Goal: Check status: Check status

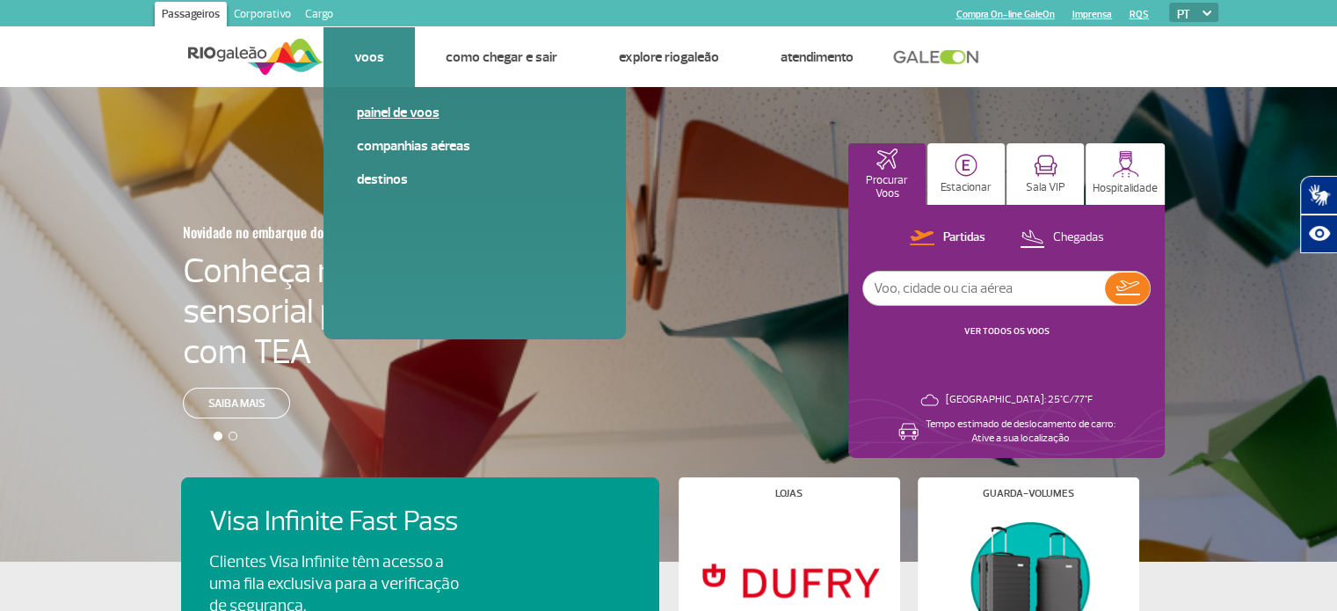
click at [376, 112] on link "Painel de voos" at bounding box center [475, 112] width 236 height 19
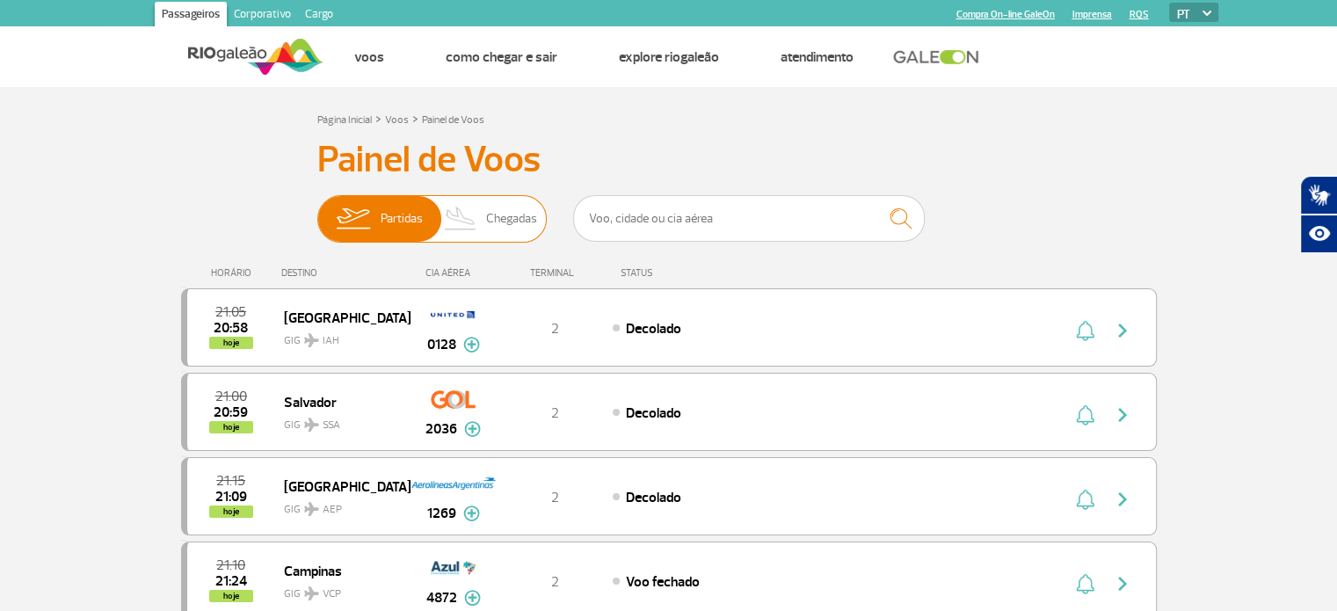
click at [506, 219] on span "Chegadas" at bounding box center [511, 219] width 51 height 46
click at [317, 210] on input "Partidas Chegadas" at bounding box center [317, 210] width 0 height 0
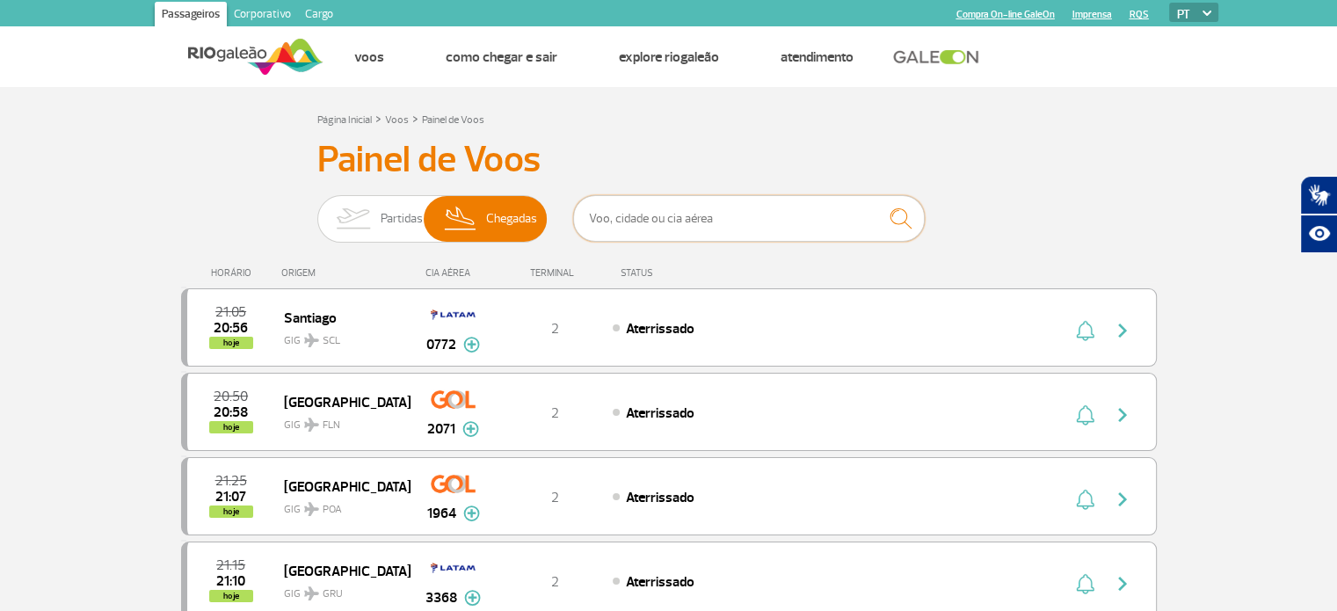
click at [638, 221] on input "text" at bounding box center [749, 218] width 352 height 47
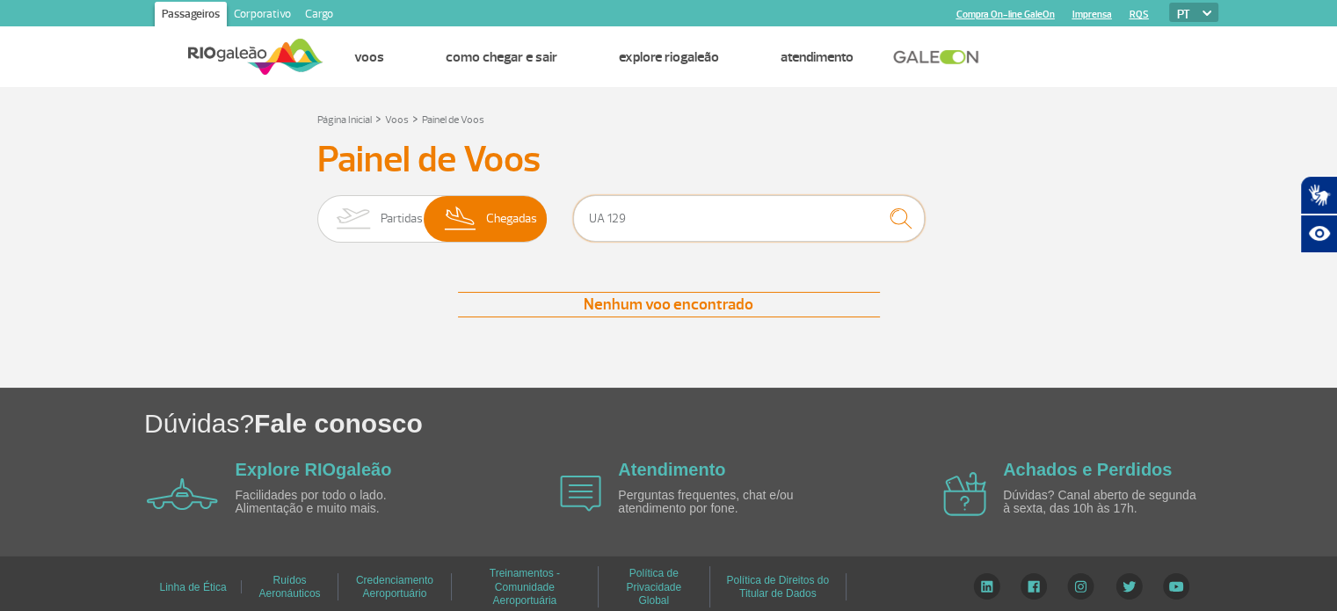
type input "UA 129"
click at [897, 216] on img "submit" at bounding box center [901, 218] width 38 height 36
click at [511, 221] on span "Chegadas" at bounding box center [511, 219] width 51 height 46
click at [317, 210] on input "Partidas Chegadas" at bounding box center [317, 210] width 0 height 0
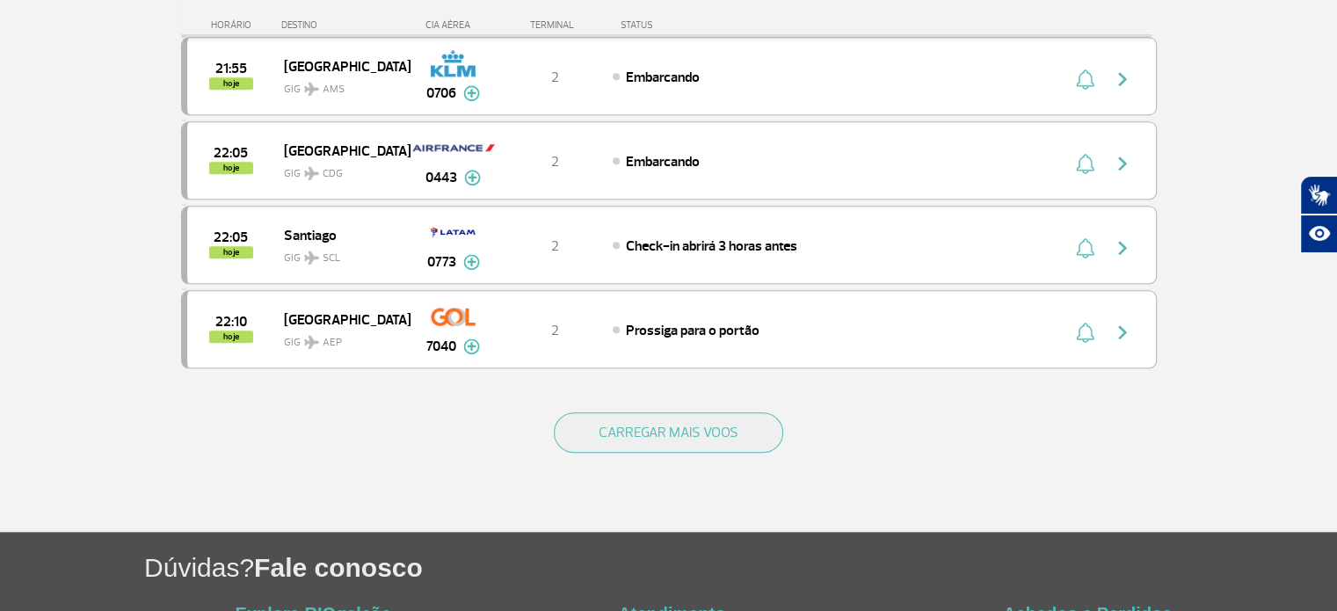
scroll to position [1755, 0]
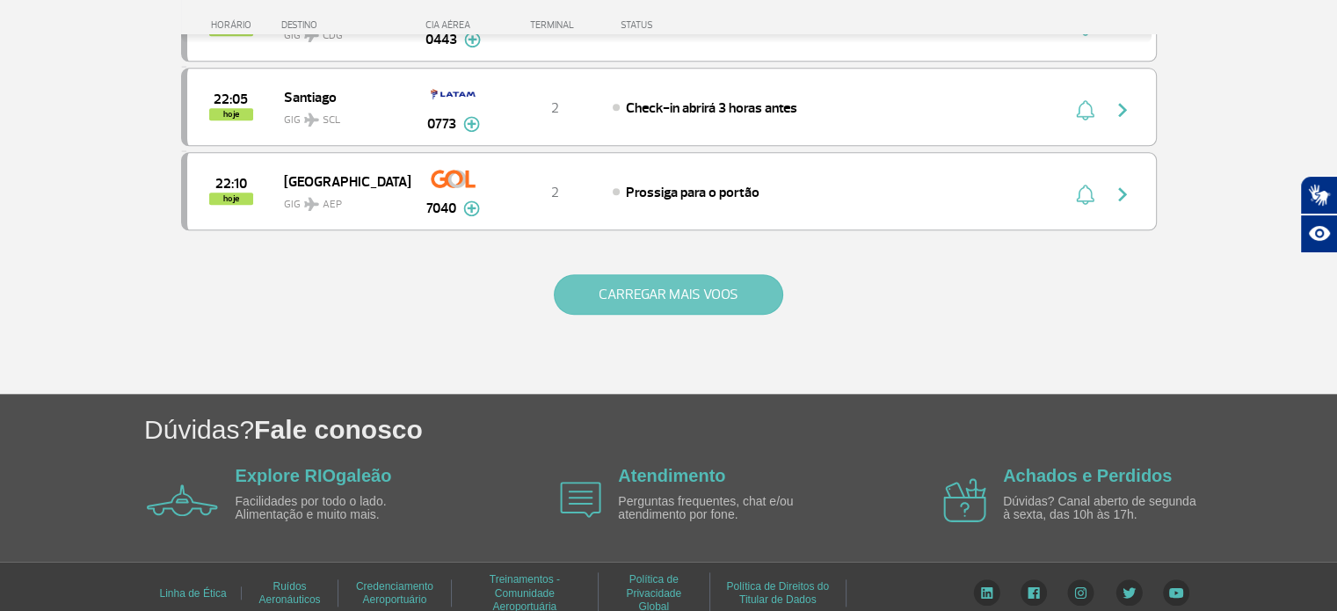
click at [613, 277] on button "CARREGAR MAIS VOOS" at bounding box center [668, 294] width 229 height 40
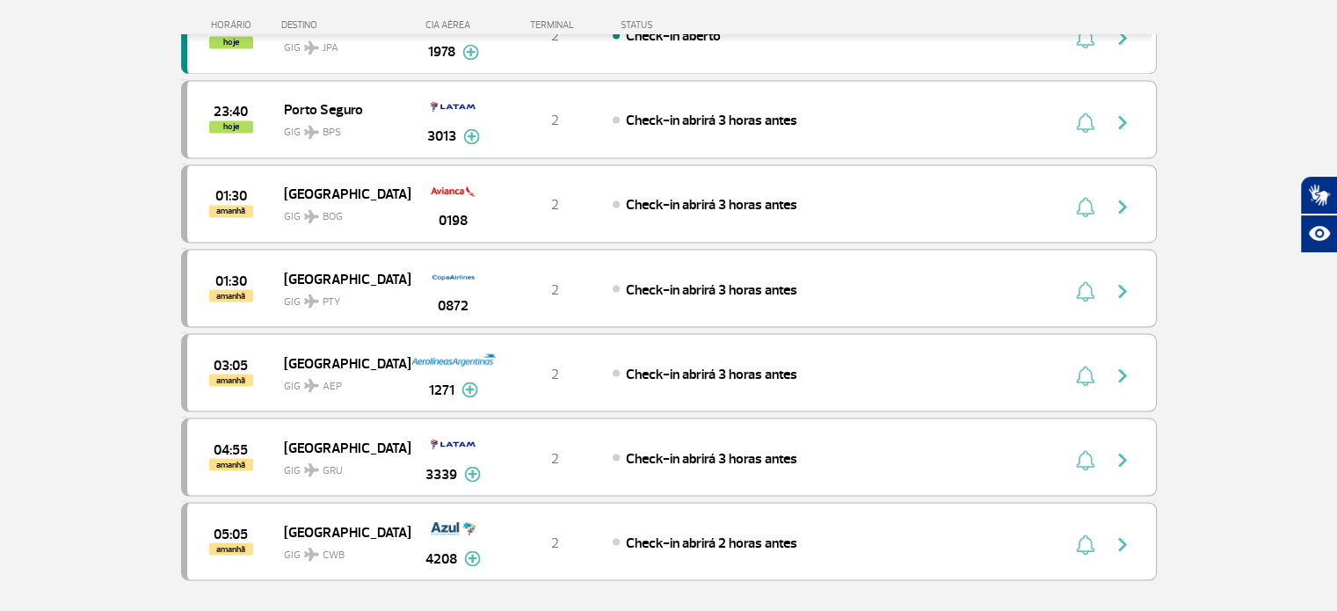
scroll to position [3337, 0]
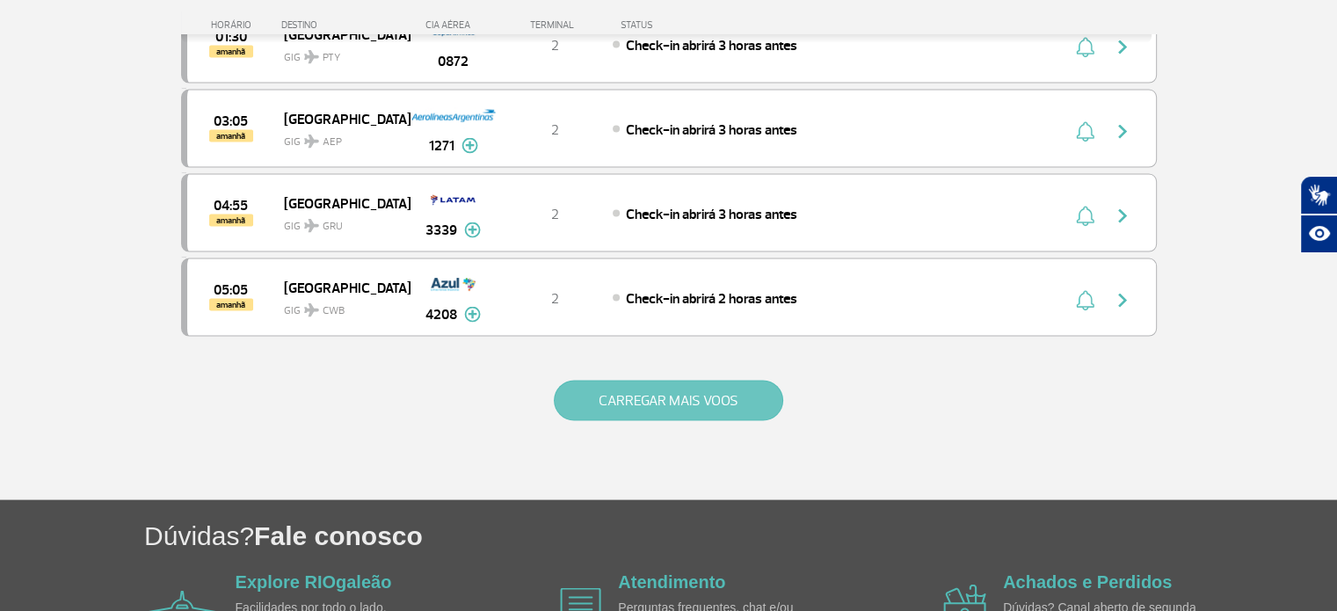
click at [644, 380] on button "CARREGAR MAIS VOOS" at bounding box center [668, 400] width 229 height 40
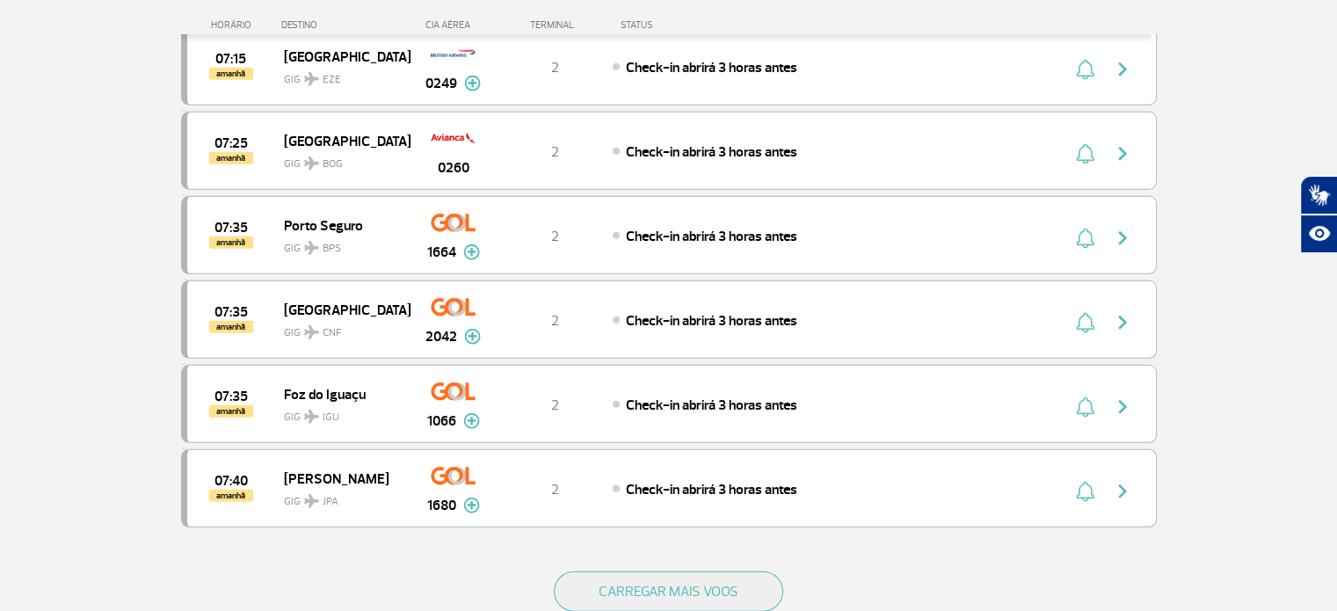
scroll to position [5095, 0]
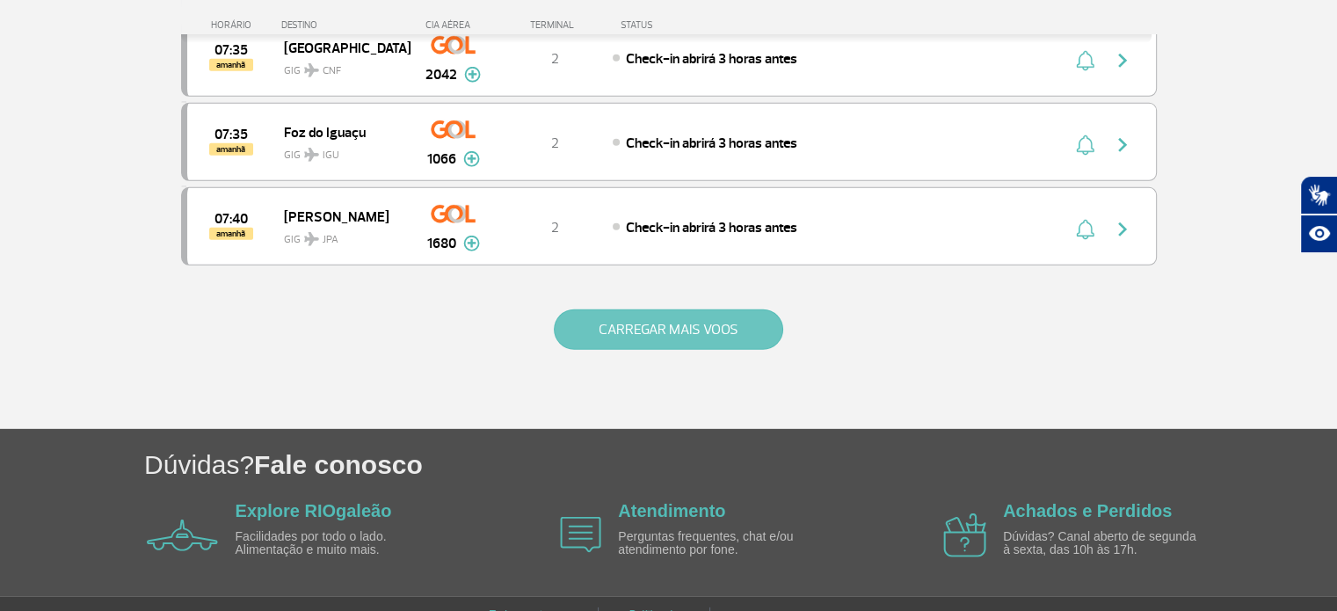
click at [646, 309] on button "CARREGAR MAIS VOOS" at bounding box center [668, 329] width 229 height 40
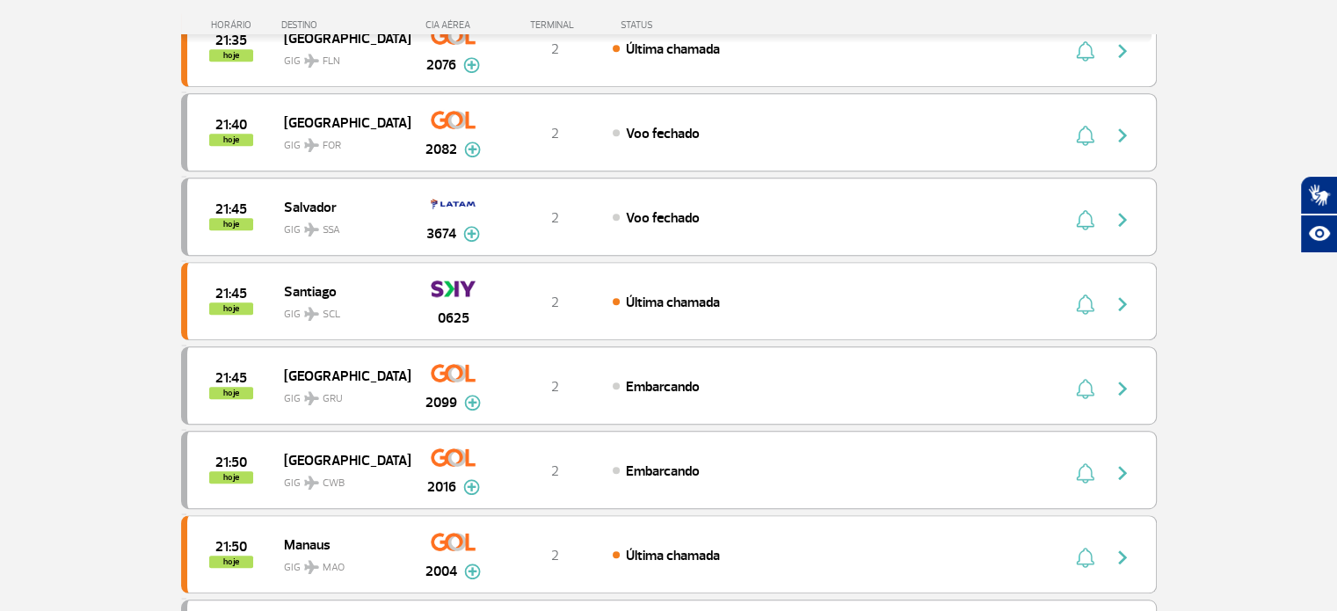
scroll to position [0, 0]
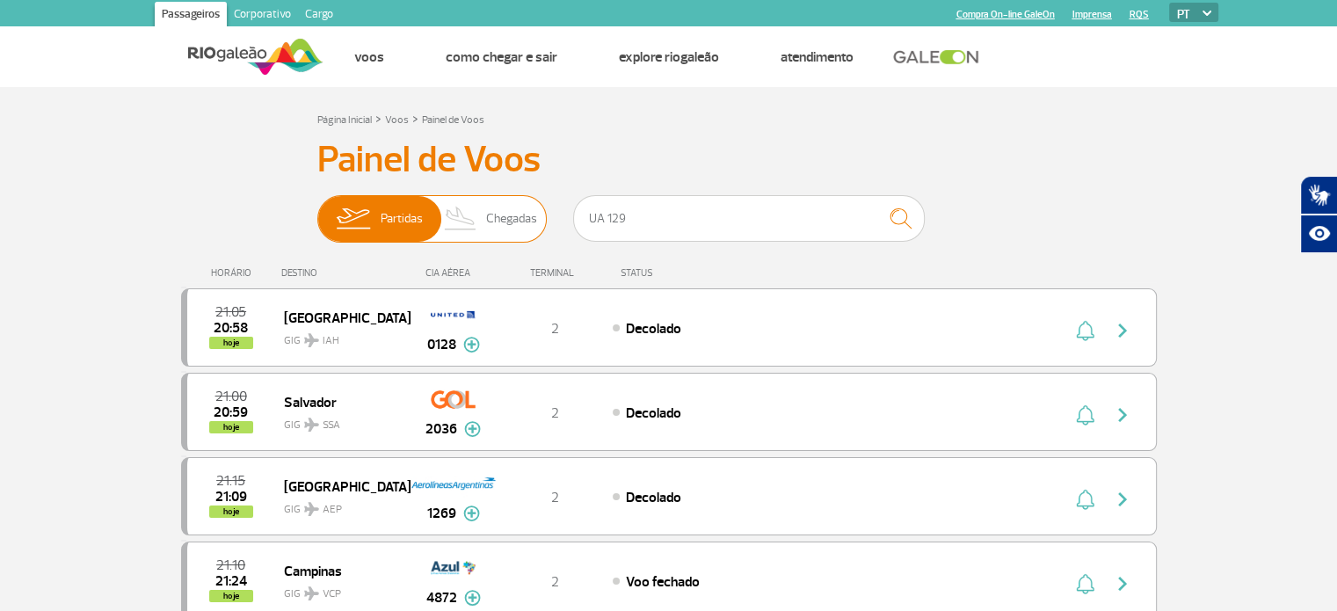
click at [481, 224] on img at bounding box center [461, 219] width 52 height 46
click at [317, 210] on input "Partidas Chegadas" at bounding box center [317, 210] width 0 height 0
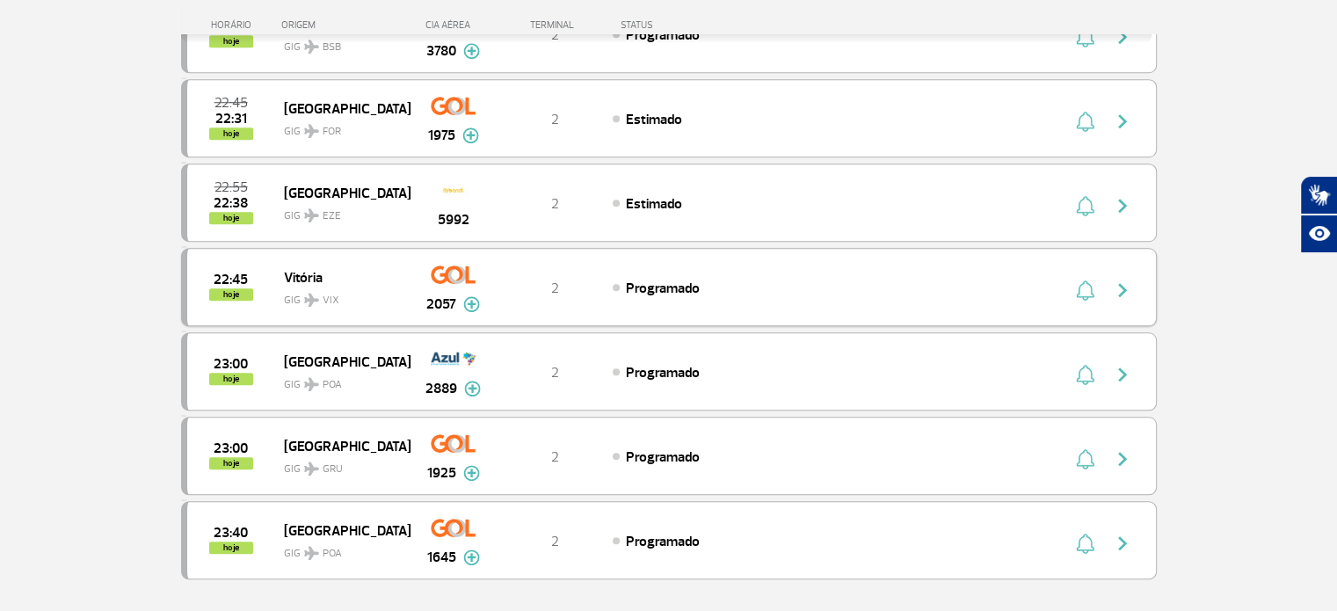
scroll to position [1755, 0]
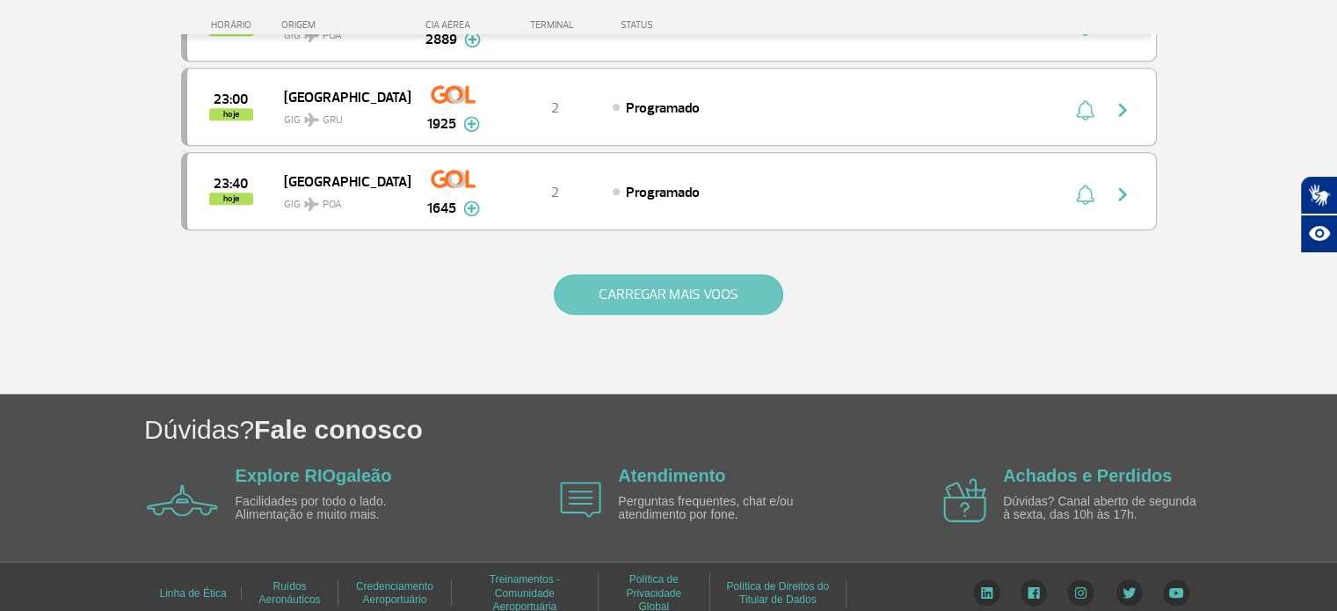
click at [653, 279] on button "CARREGAR MAIS VOOS" at bounding box center [668, 294] width 229 height 40
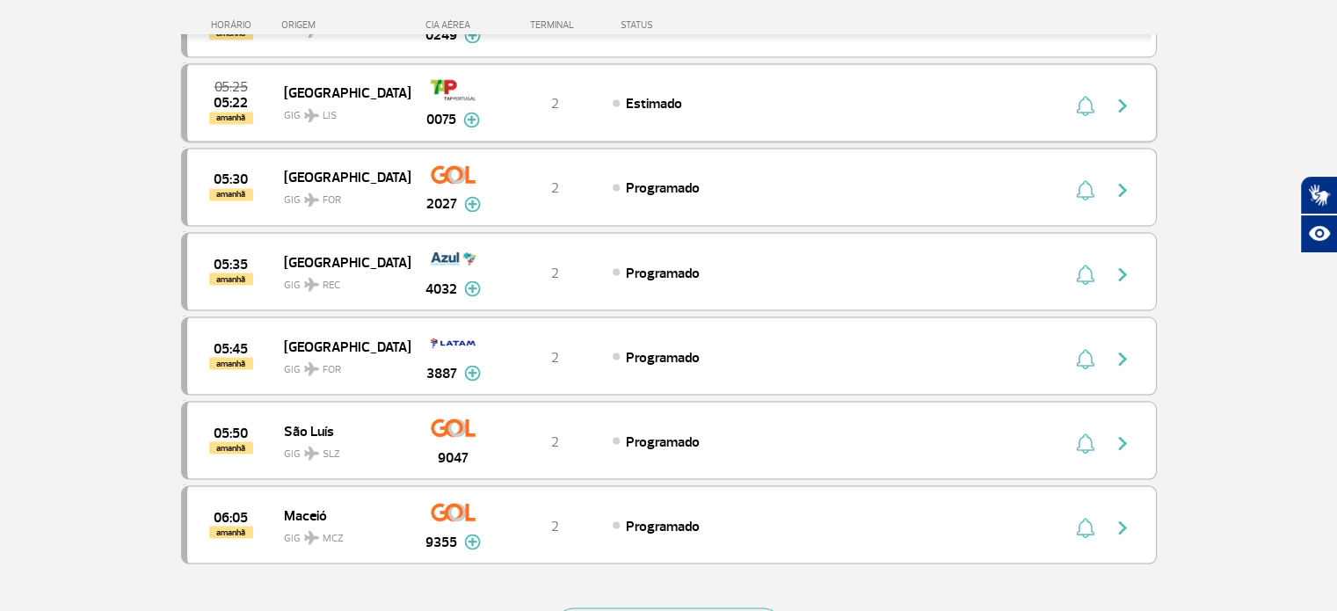
scroll to position [3249, 0]
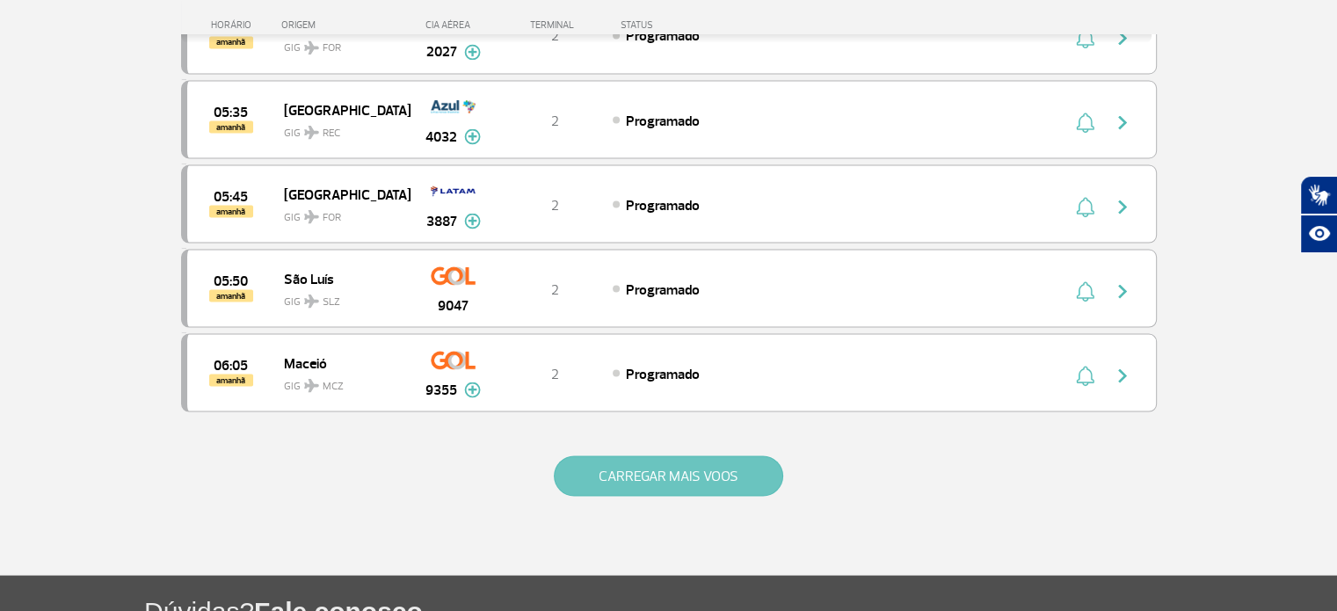
click at [636, 455] on button "CARREGAR MAIS VOOS" at bounding box center [668, 475] width 229 height 40
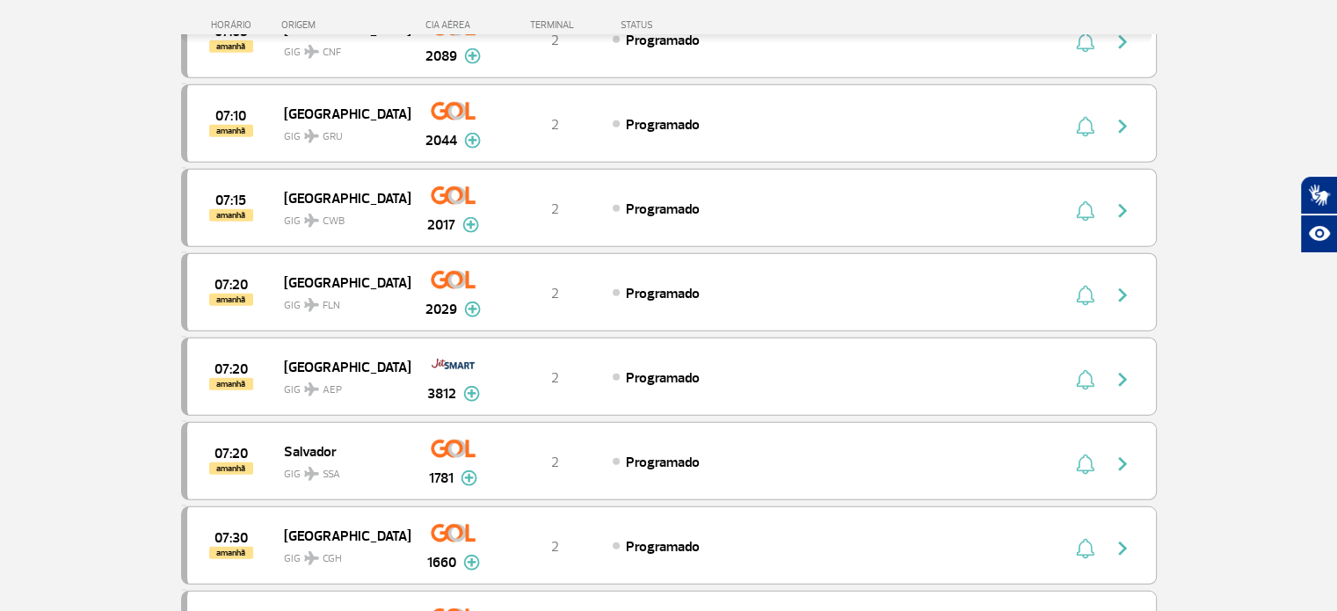
scroll to position [4831, 0]
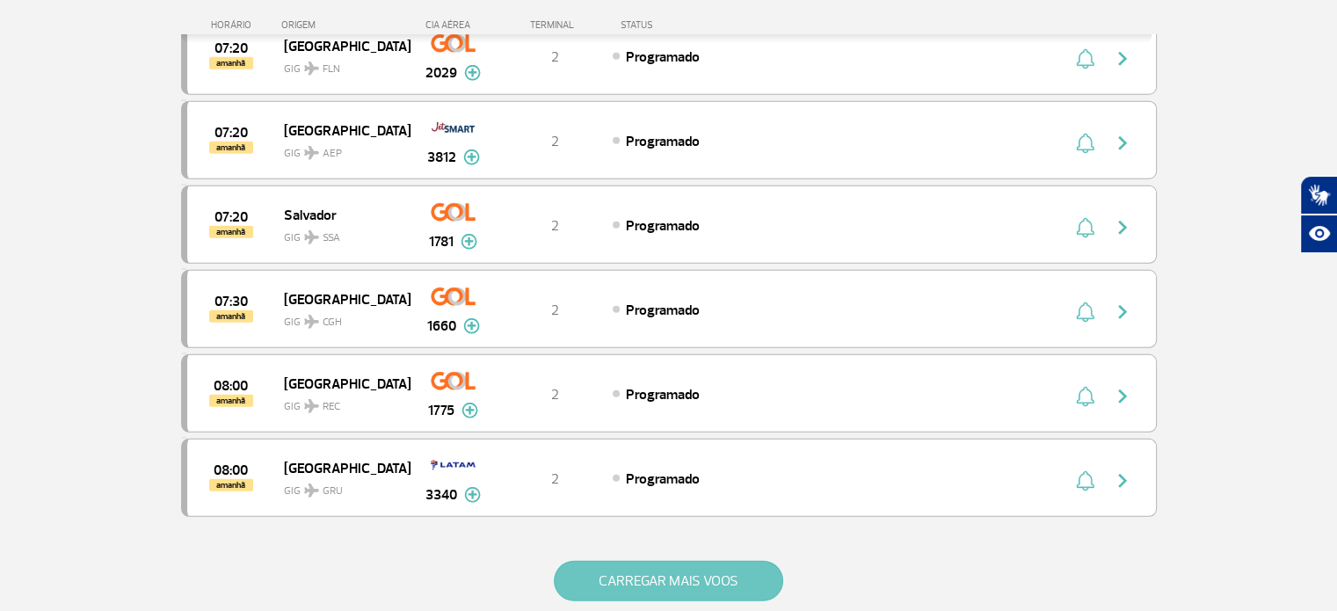
click at [657, 561] on button "CARREGAR MAIS VOOS" at bounding box center [668, 581] width 229 height 40
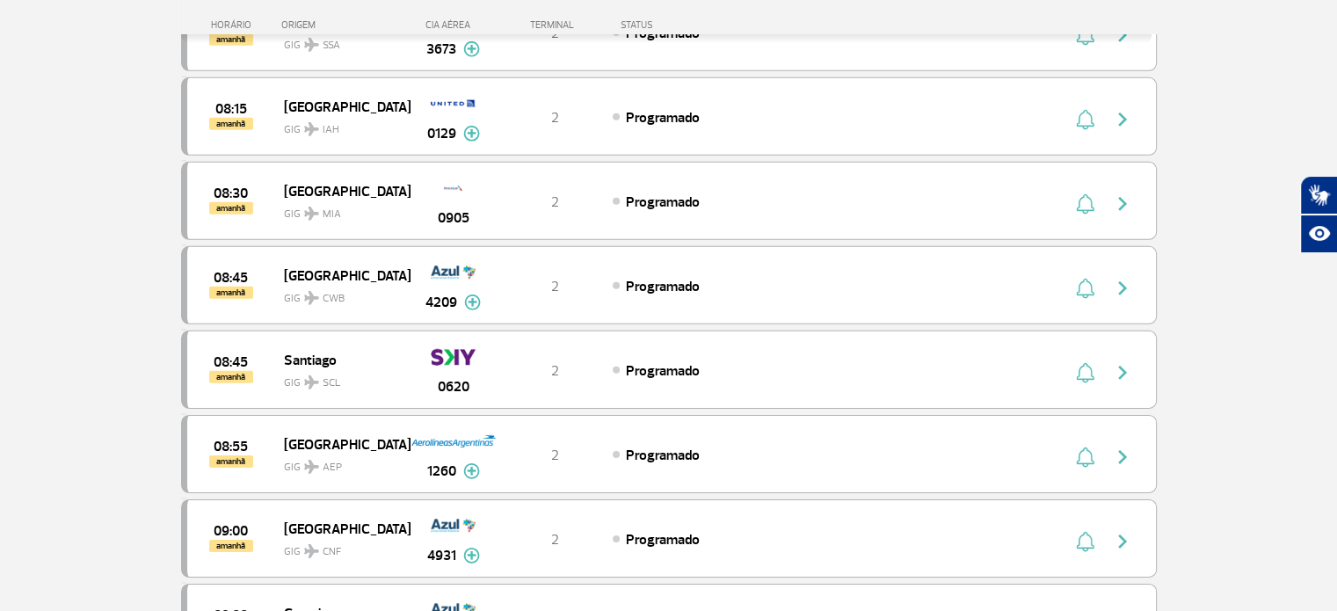
scroll to position [5359, 0]
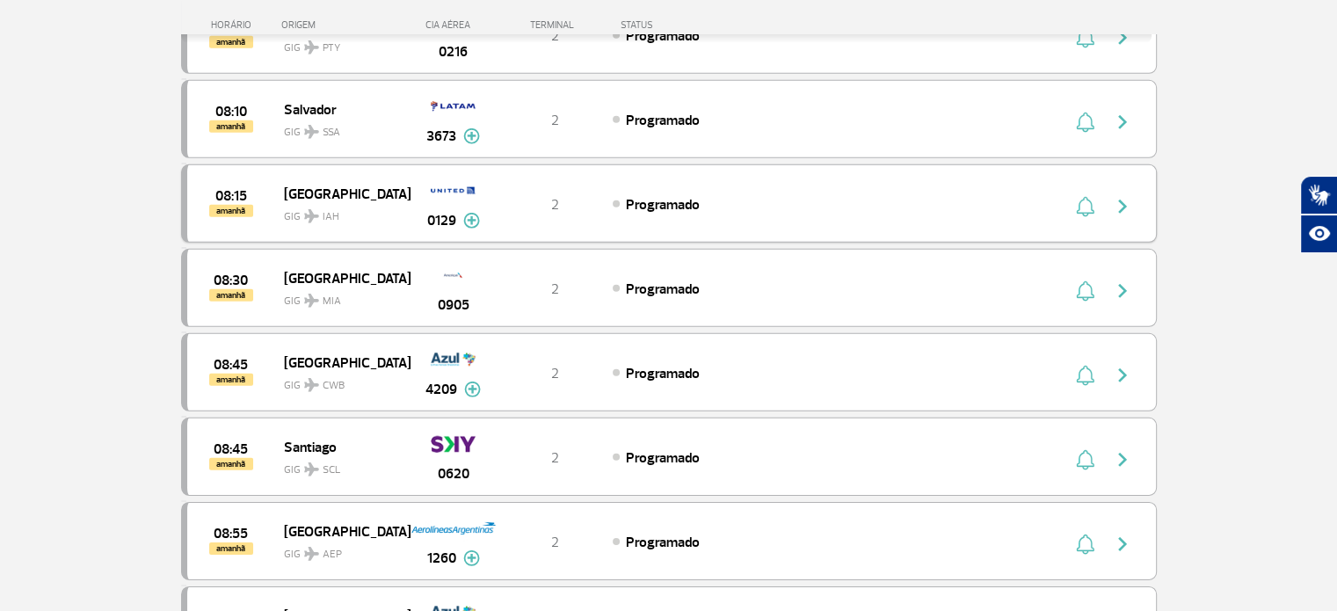
click at [1122, 196] on img "button" at bounding box center [1122, 206] width 21 height 21
click at [417, 176] on div "0129" at bounding box center [453, 203] width 87 height 55
